Goal: Navigation & Orientation: Find specific page/section

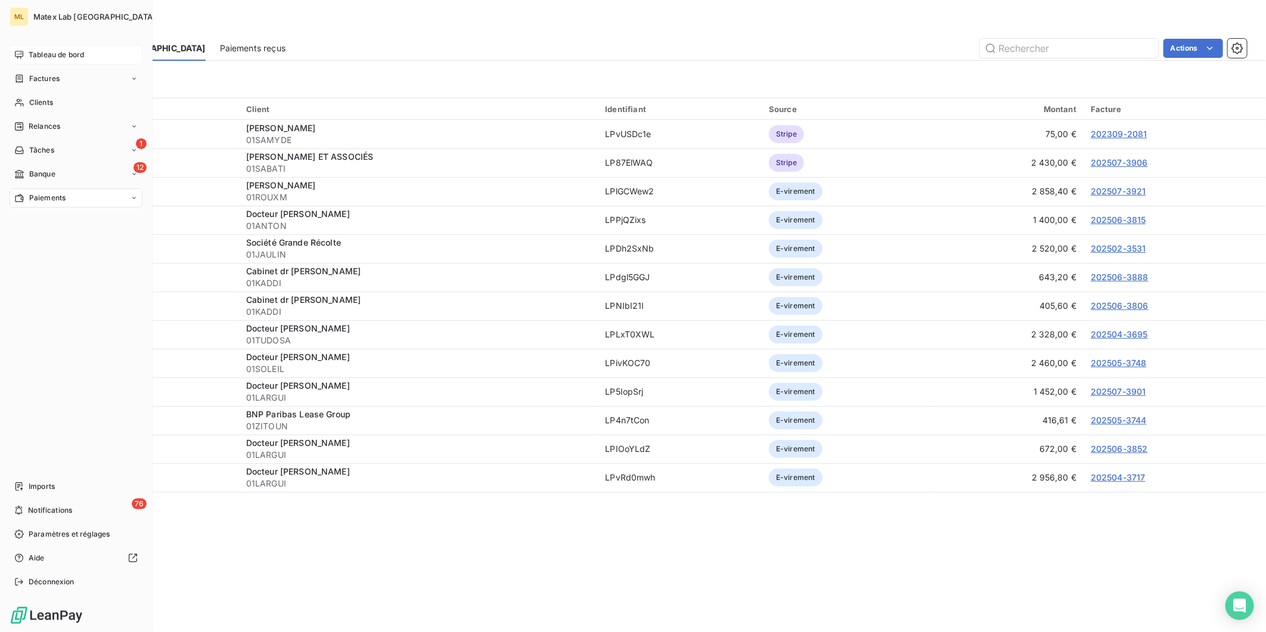
click at [33, 52] on span "Tableau de bord" at bounding box center [56, 54] width 55 height 11
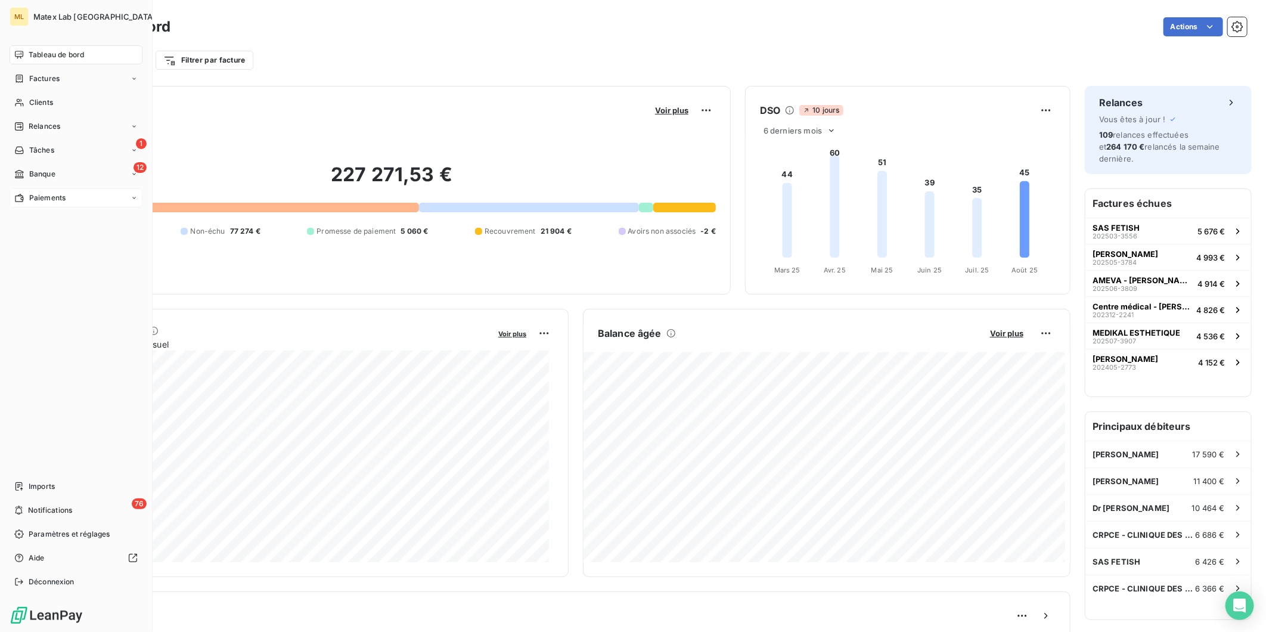
click at [44, 195] on span "Paiements" at bounding box center [47, 197] width 36 height 11
